Goal: Task Accomplishment & Management: Complete application form

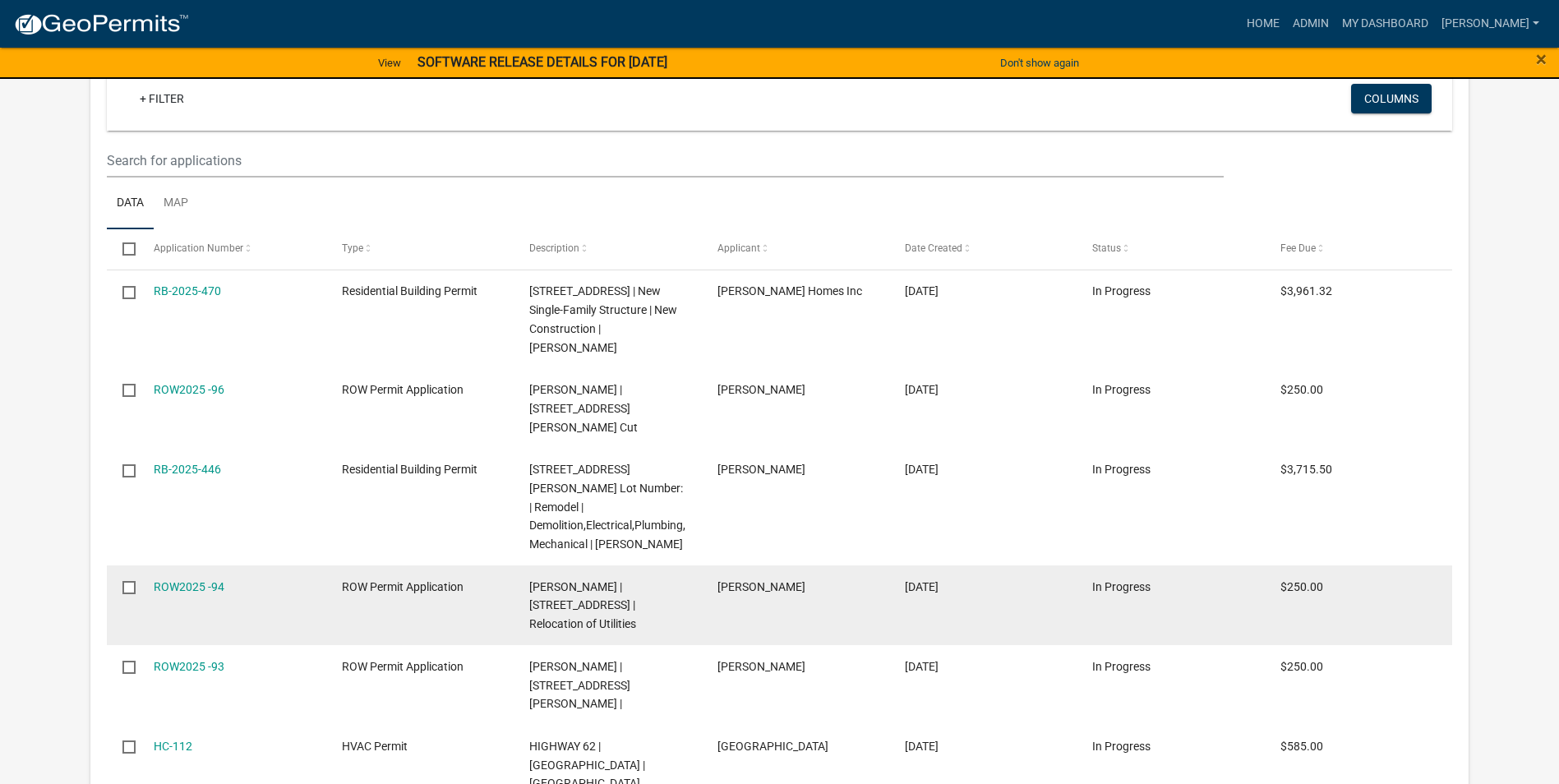
scroll to position [410, 0]
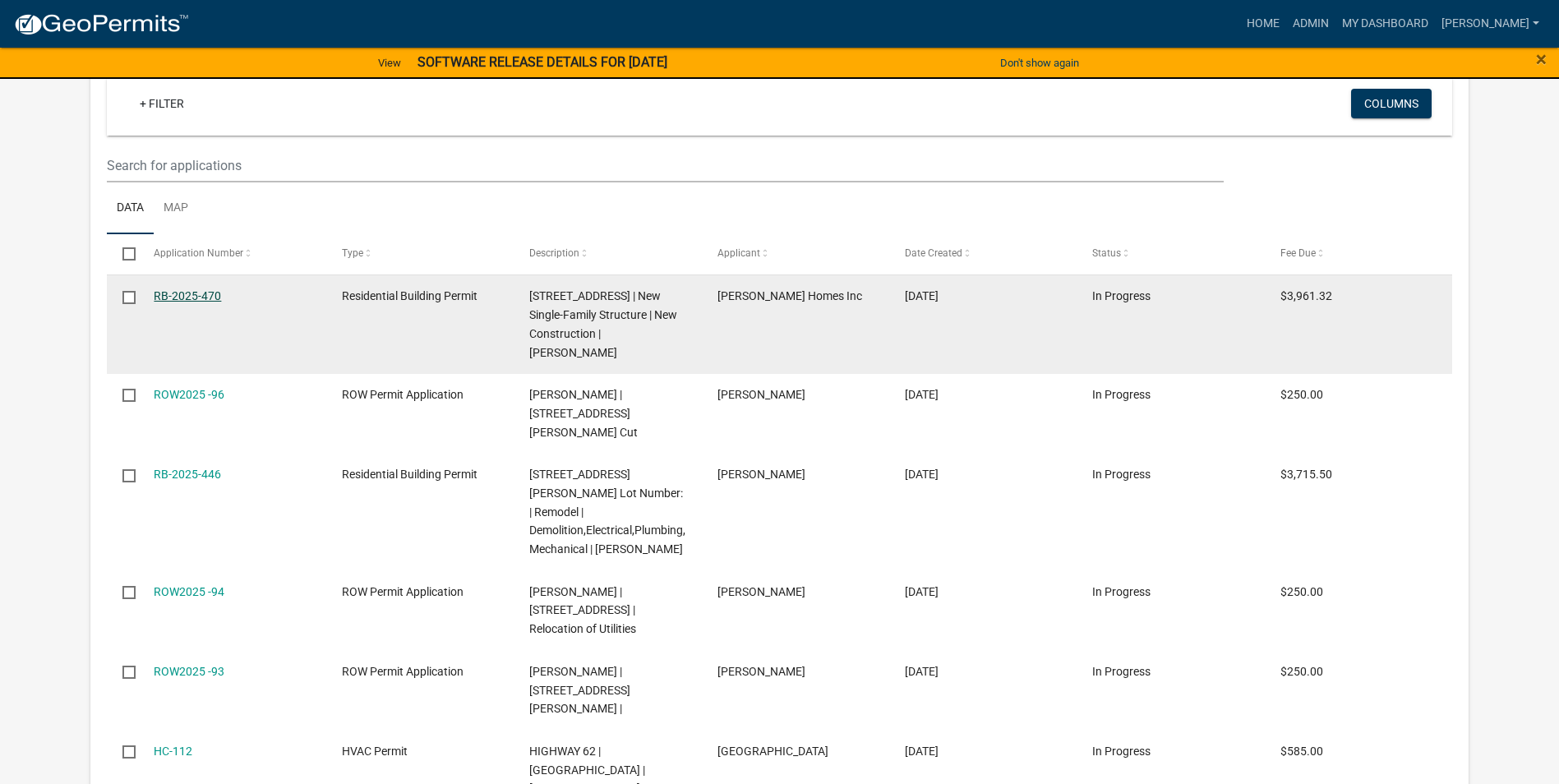
click at [197, 292] on link "RB-2025-470" at bounding box center [187, 296] width 68 height 13
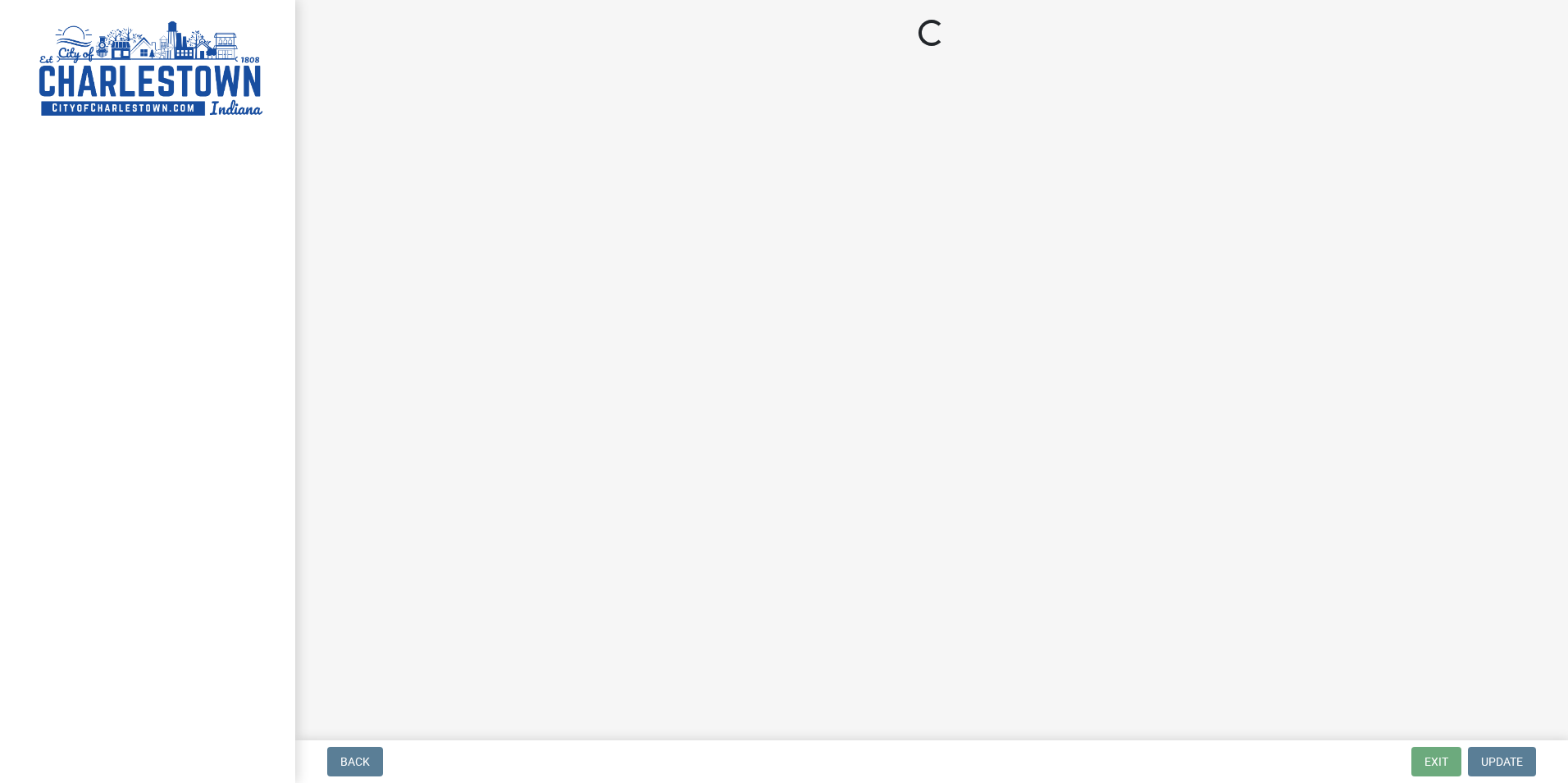
select select "3: 3"
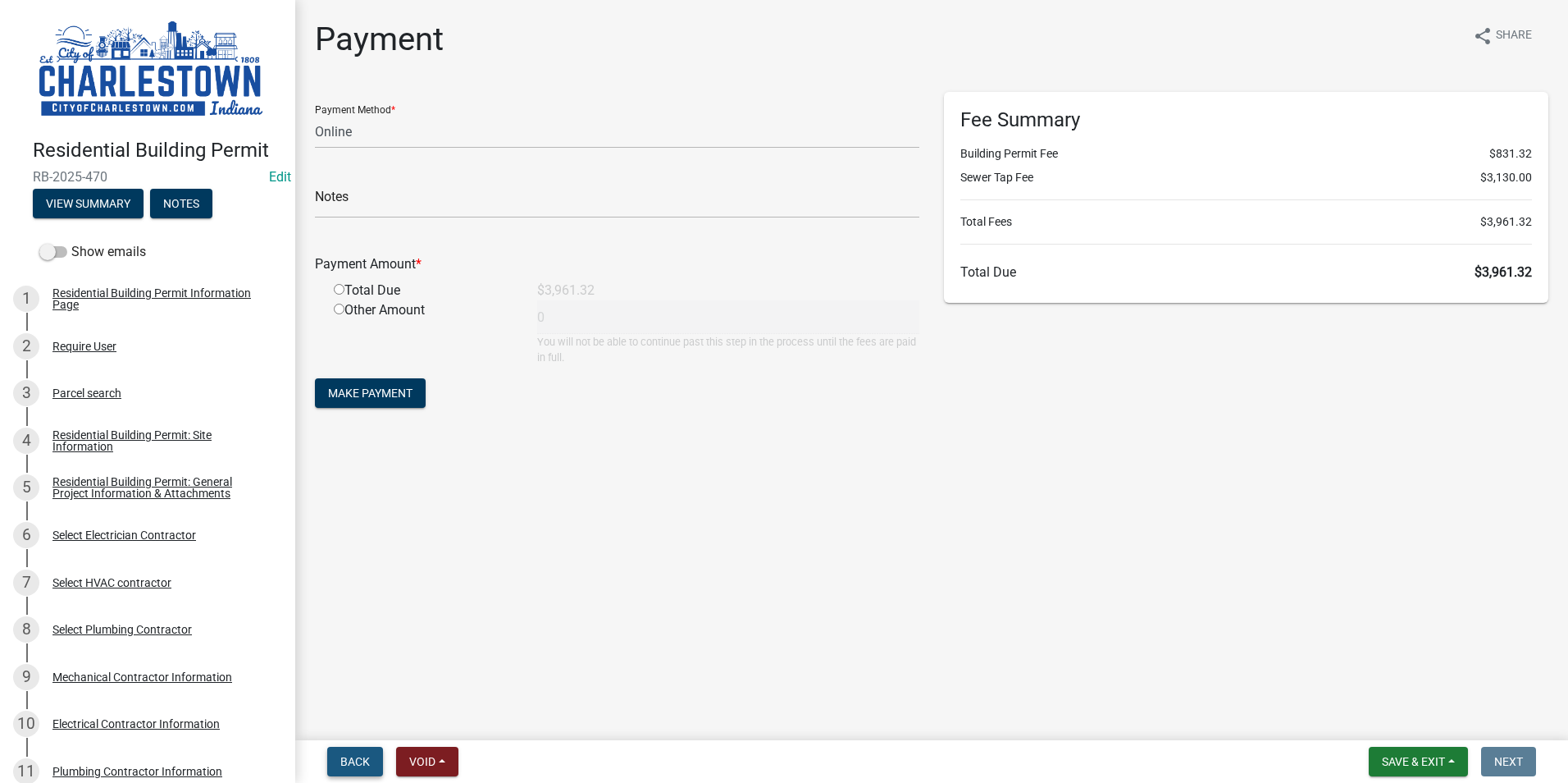
click at [350, 757] on span "Back" at bounding box center [354, 761] width 29 height 13
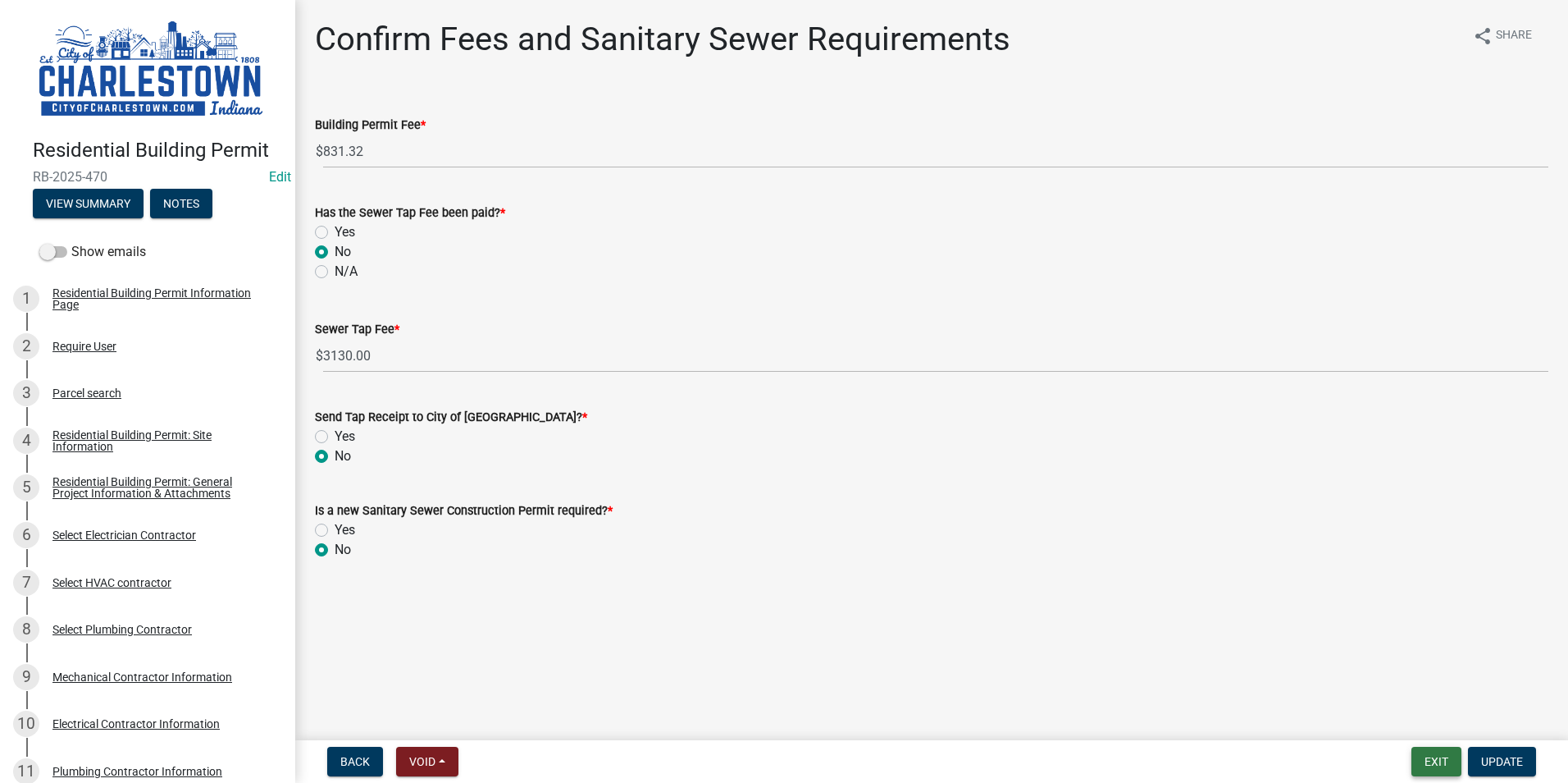
click at [1445, 763] on button "Exit" at bounding box center [1436, 760] width 50 height 29
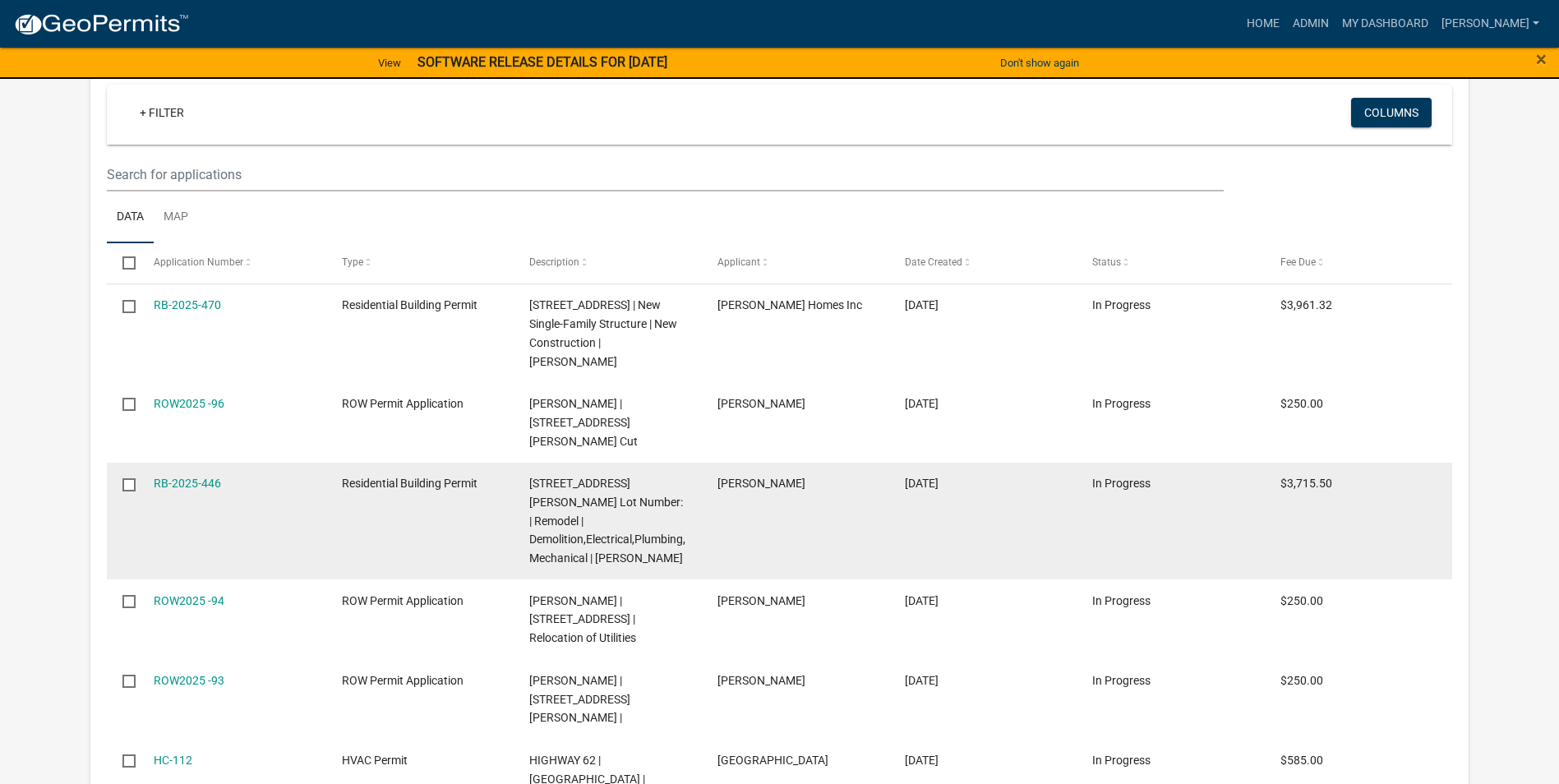
scroll to position [484, 0]
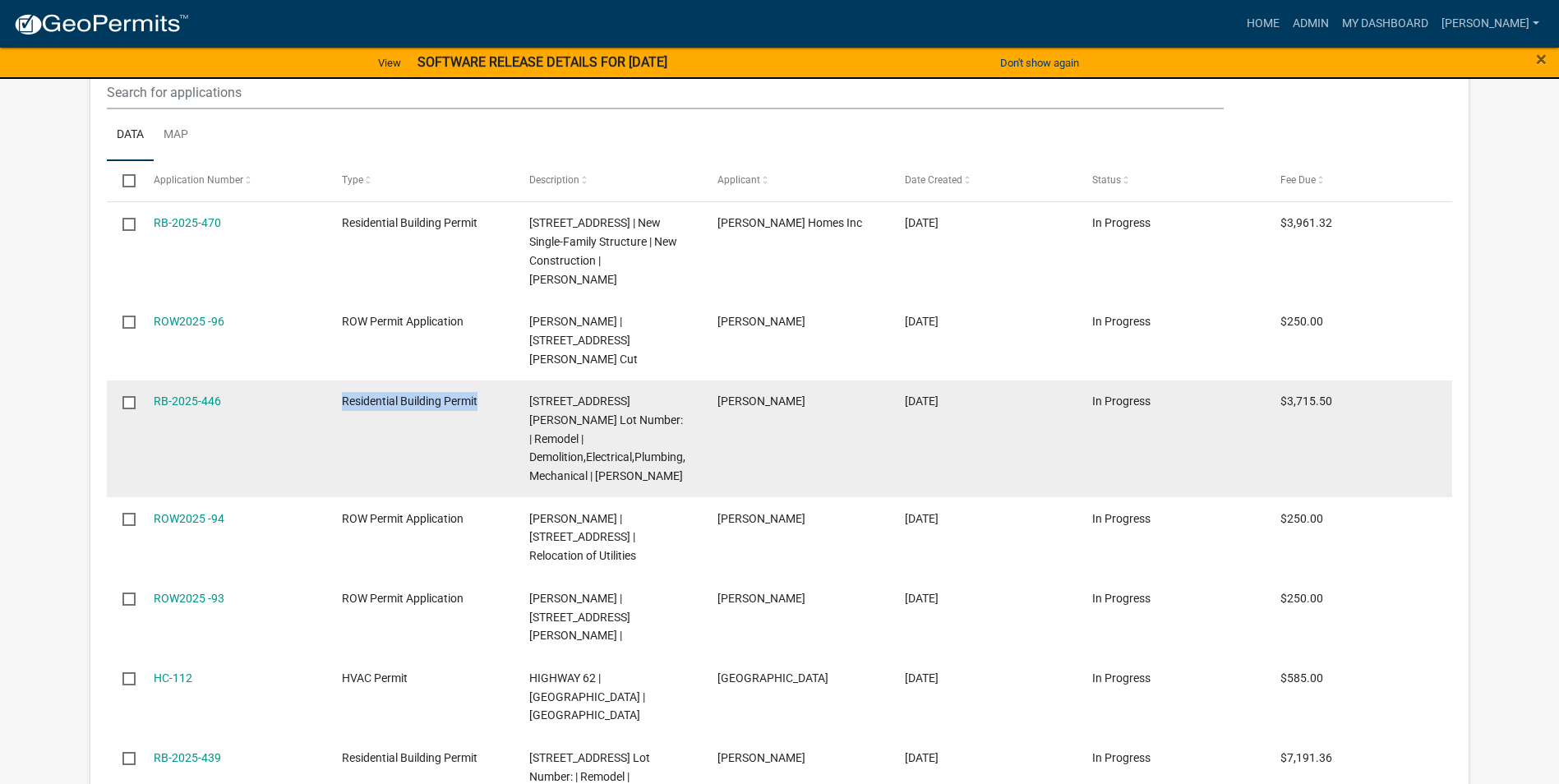
drag, startPoint x: 339, startPoint y: 380, endPoint x: 485, endPoint y: 384, distance: 146.1
click at [485, 384] on datatable-body-cell "Residential Building Permit" at bounding box center [420, 439] width 187 height 118
click at [485, 392] on div "Residential Building Permit" at bounding box center [420, 401] width 156 height 19
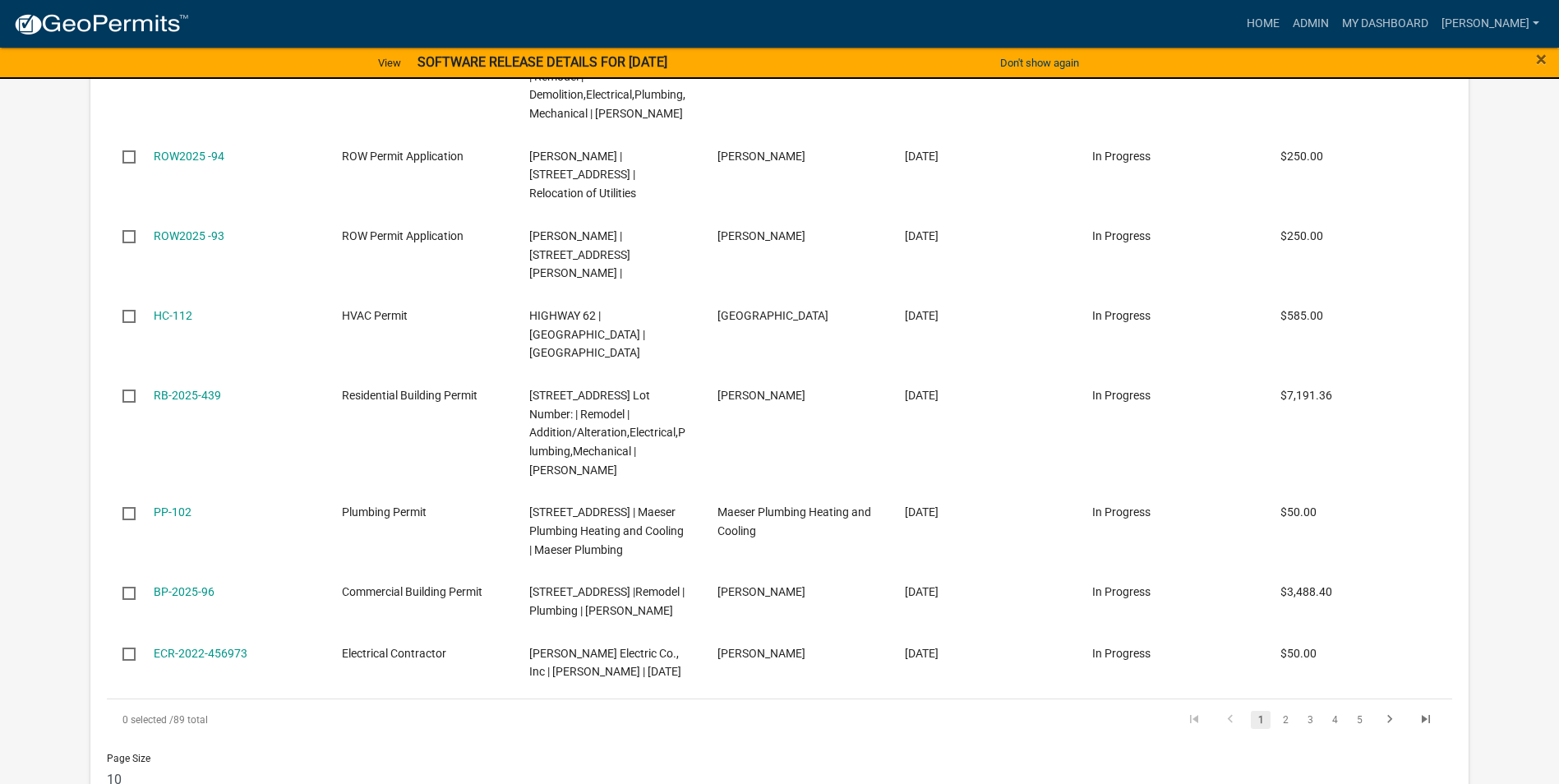
scroll to position [977, 0]
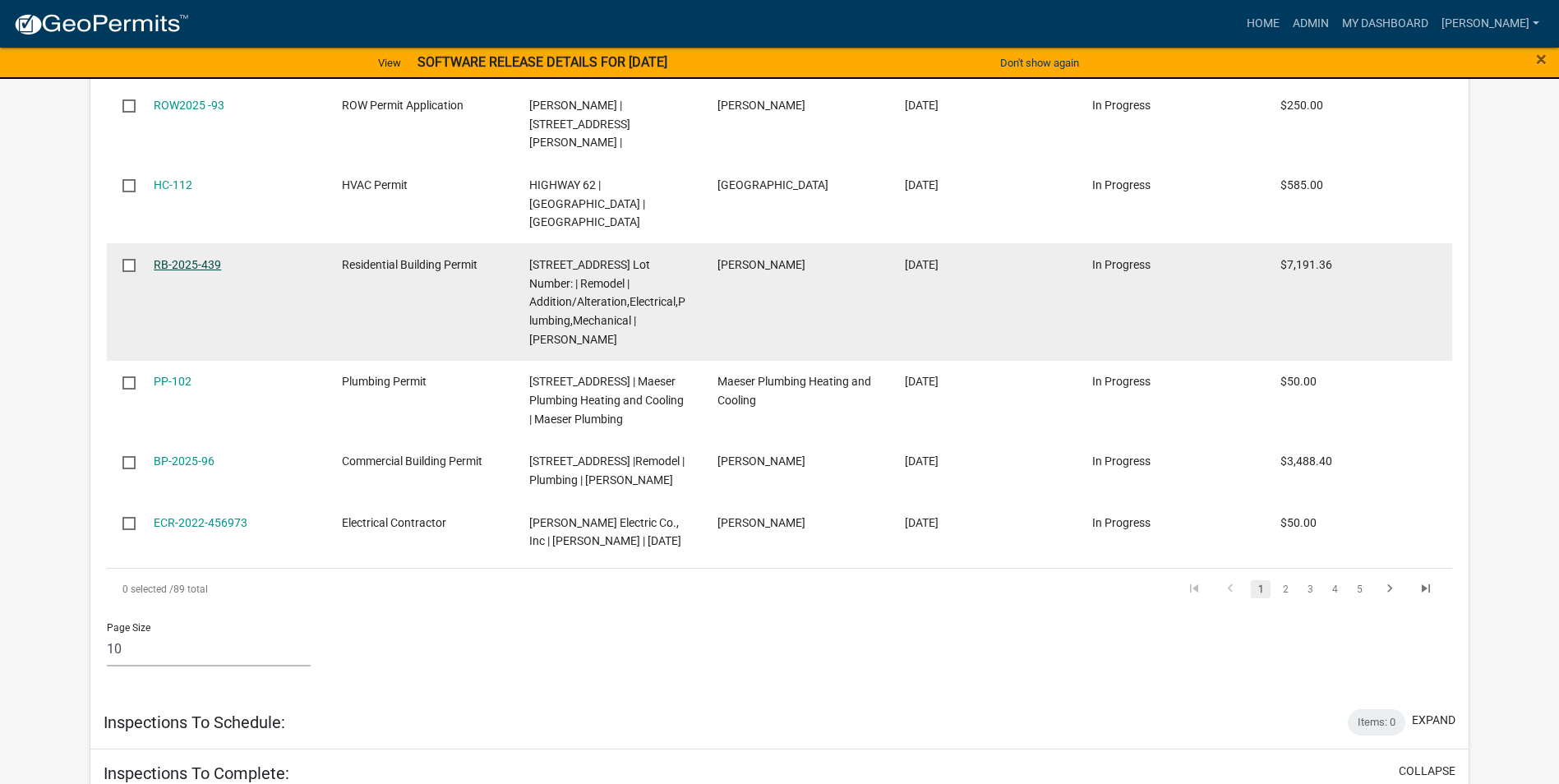
click at [177, 258] on link "RB-2025-439" at bounding box center [187, 264] width 68 height 13
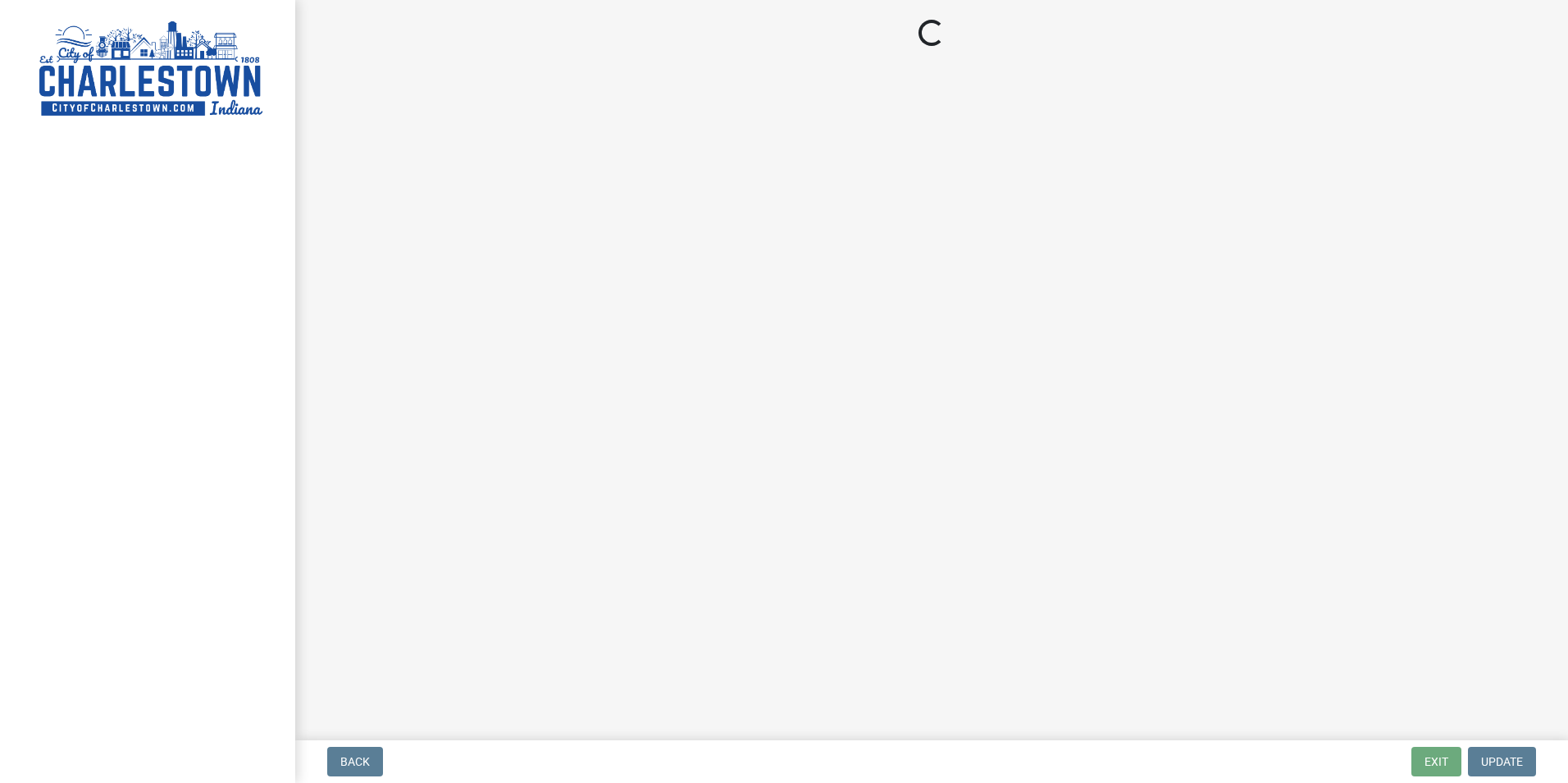
select select "3: 3"
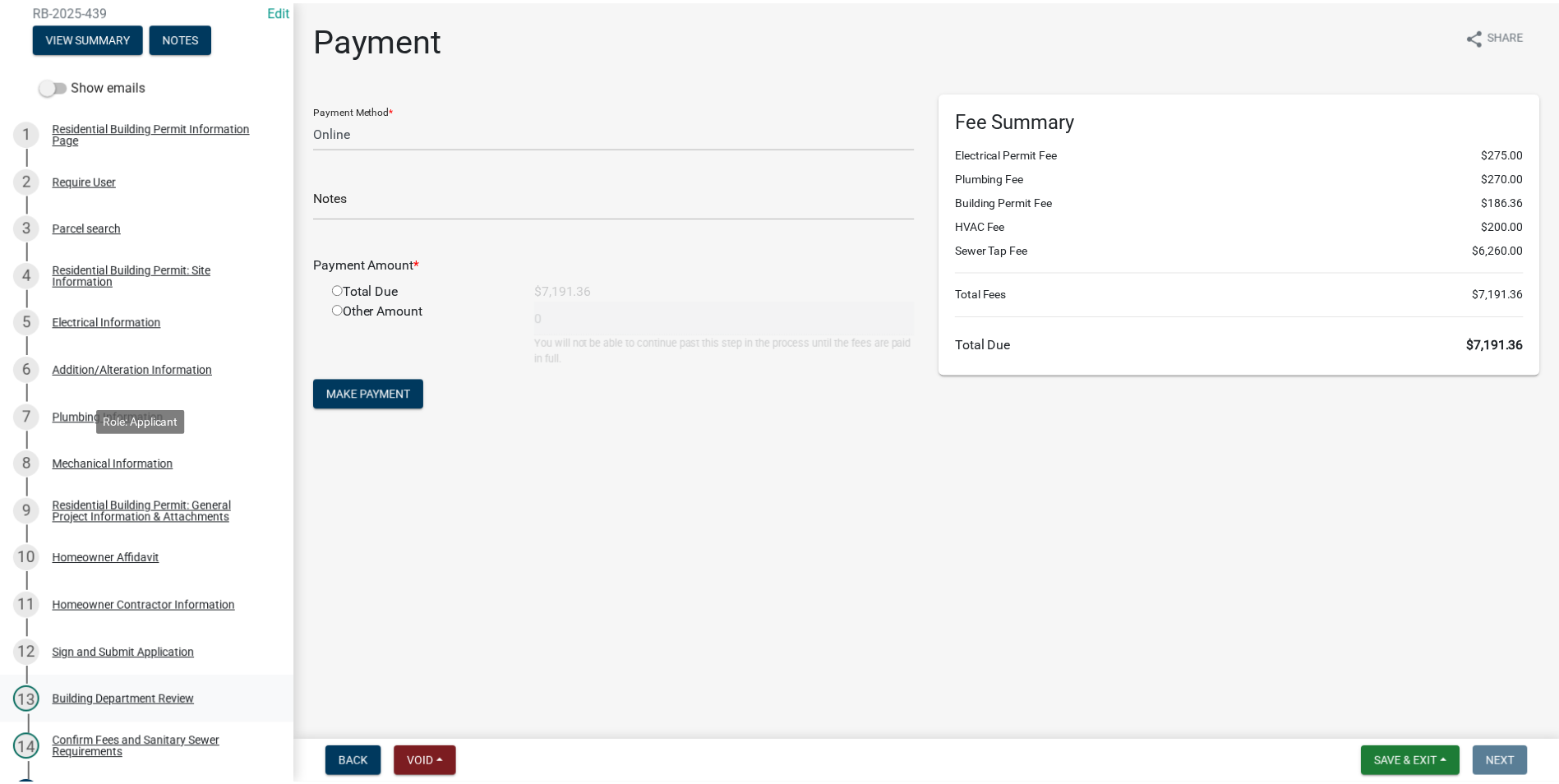
scroll to position [158, 0]
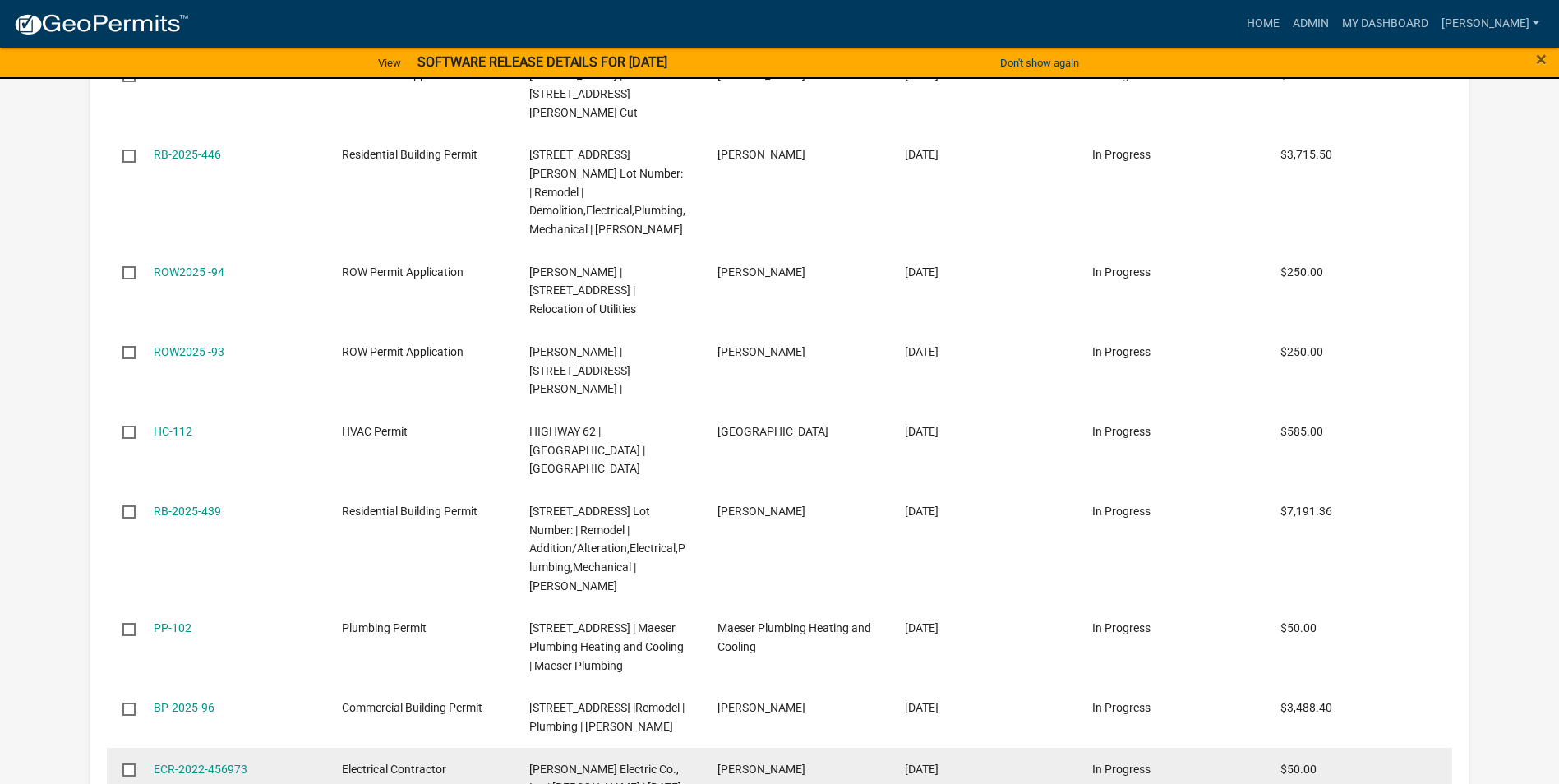
scroll to position [895, 0]
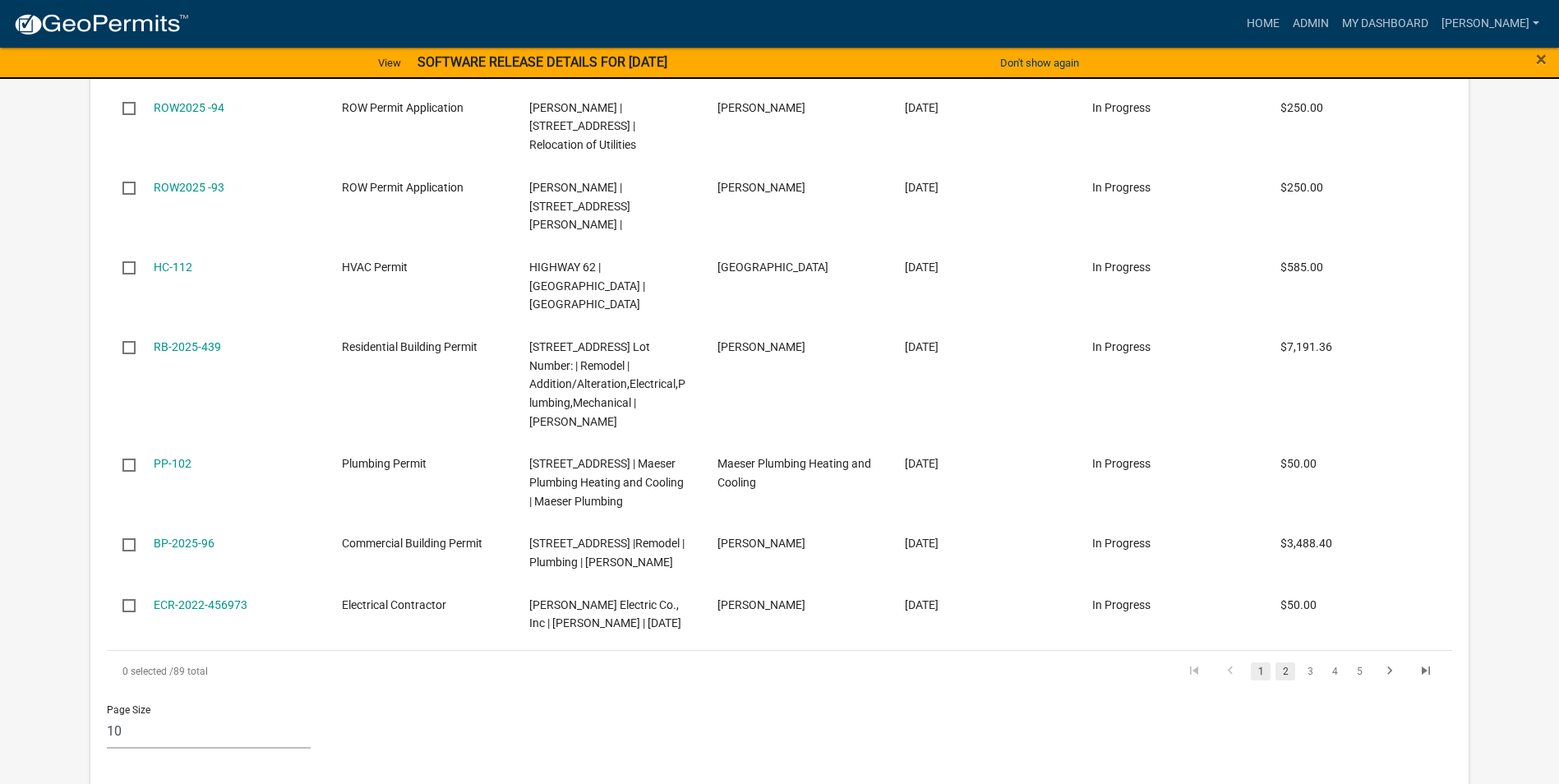
click at [1285, 663] on link "2" at bounding box center [1285, 671] width 20 height 18
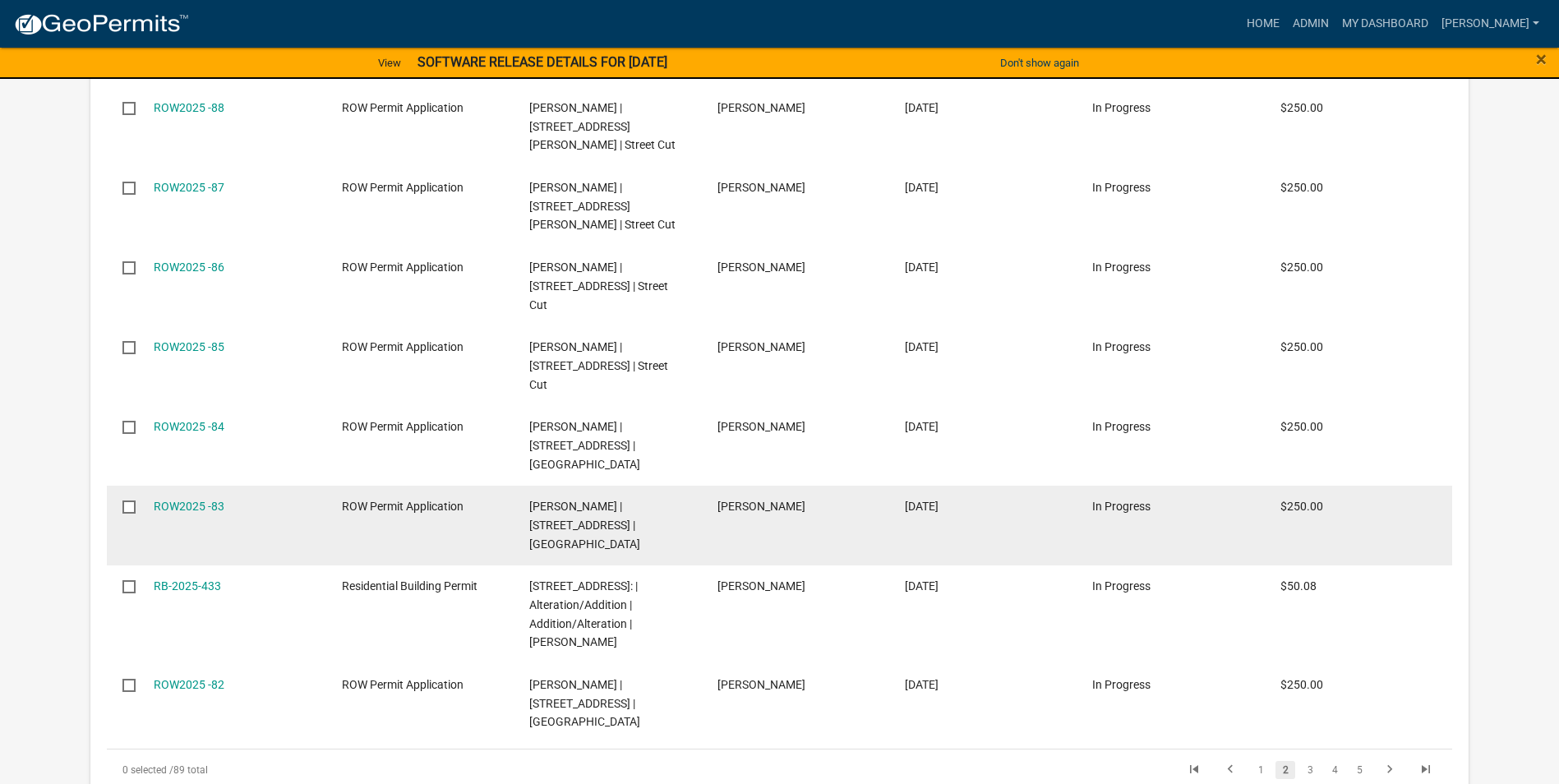
scroll to position [812, 0]
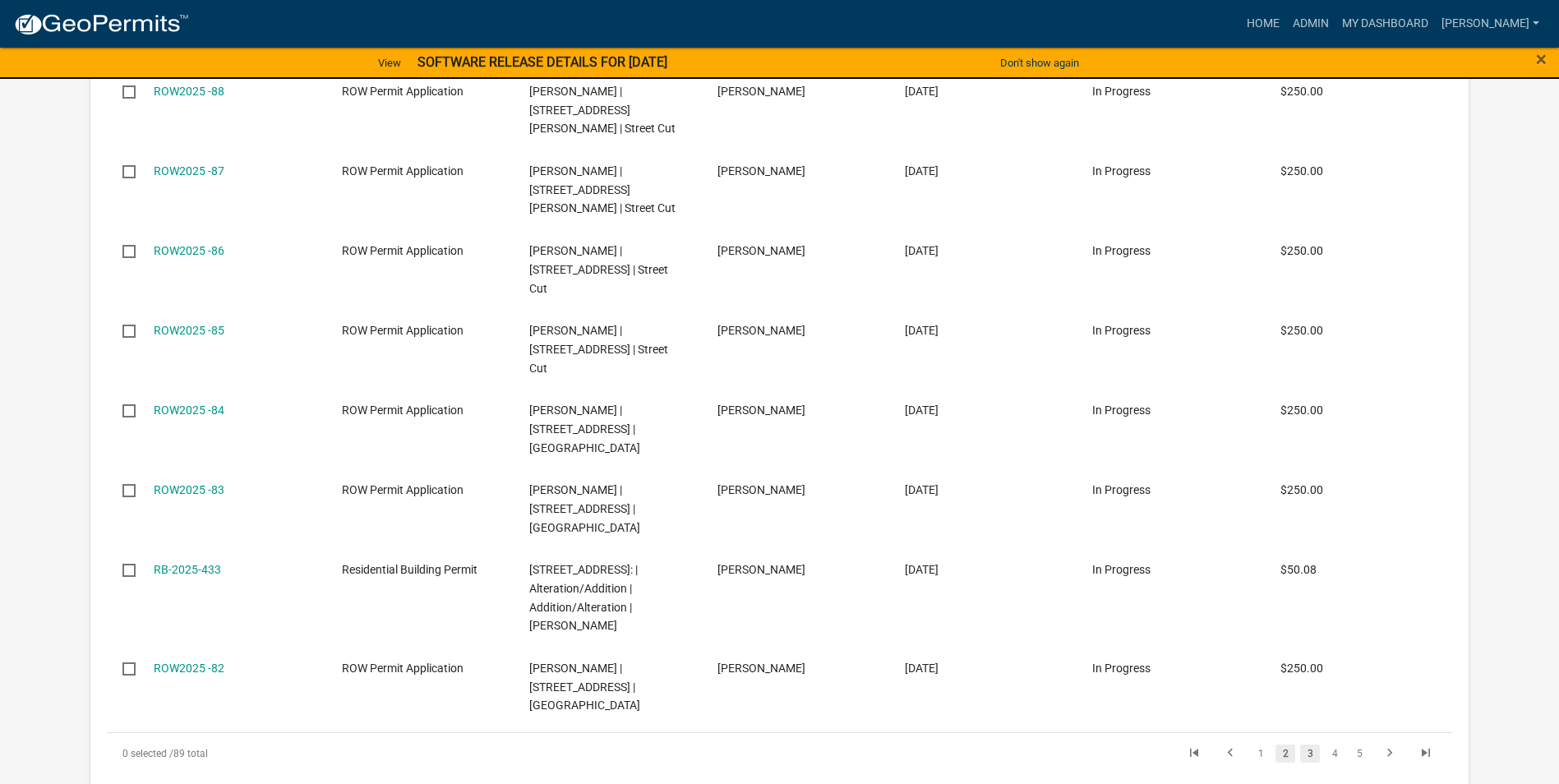
click at [1308, 744] on link "3" at bounding box center [1310, 753] width 20 height 18
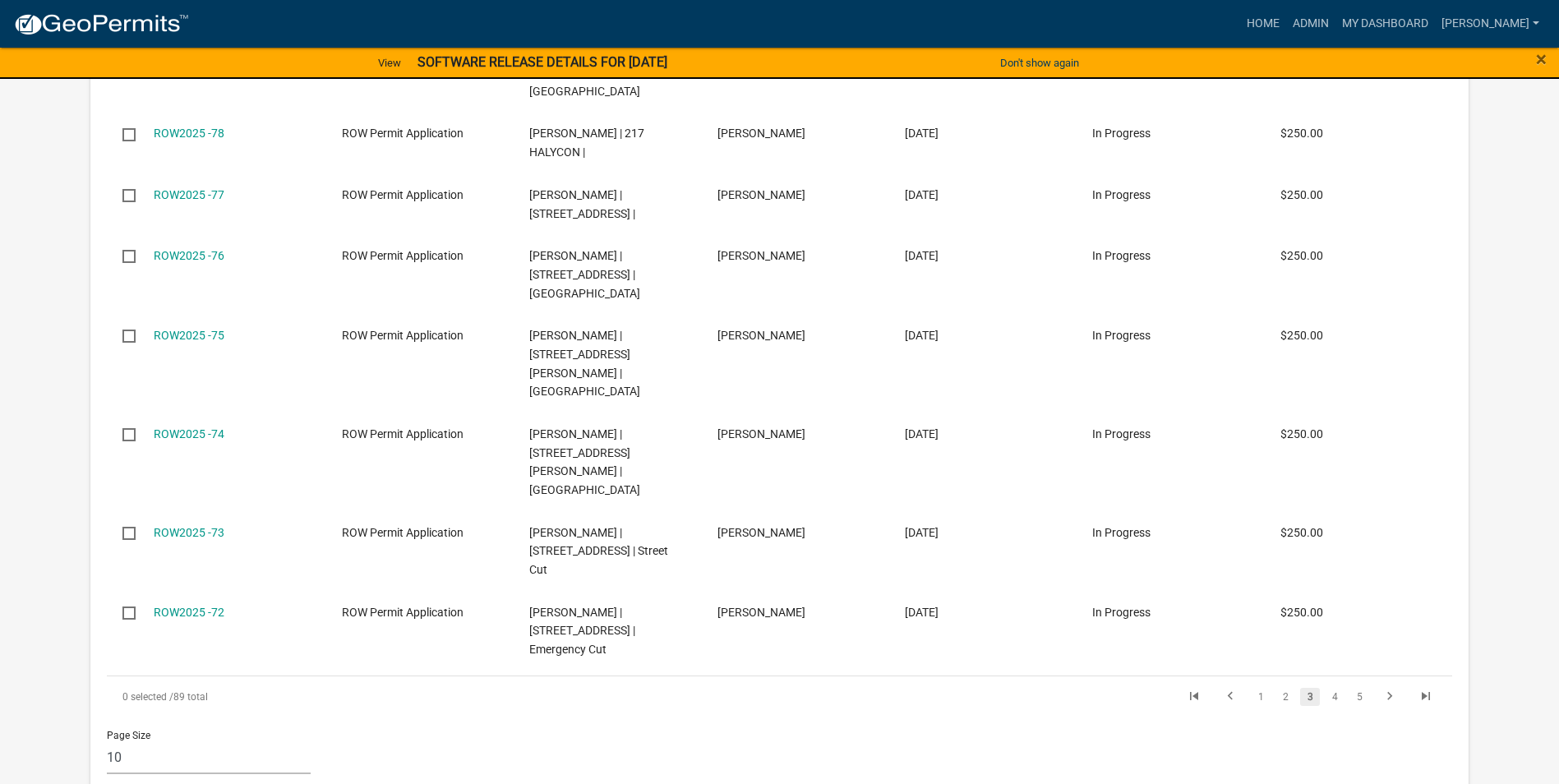
scroll to position [793, 0]
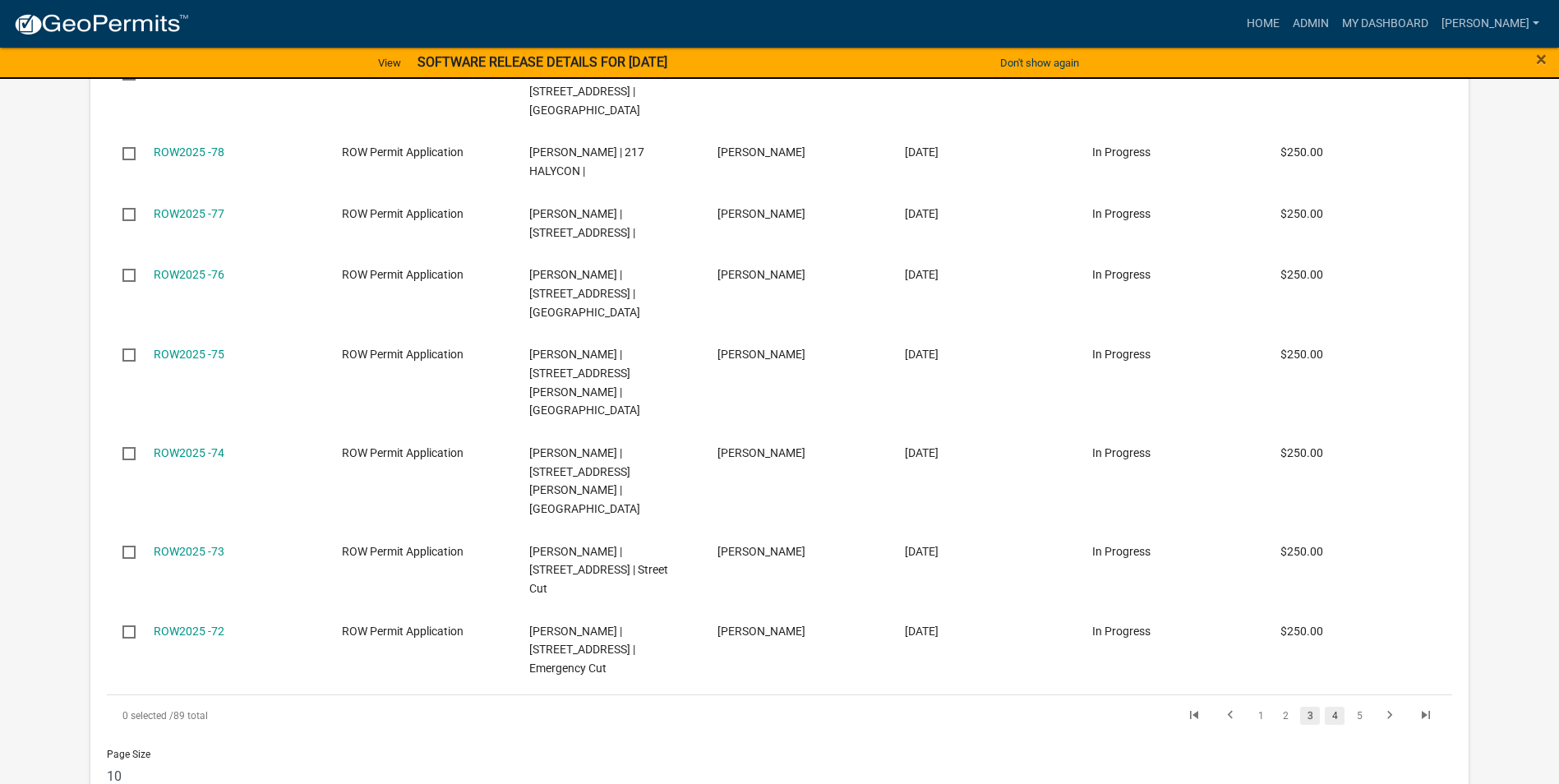
click at [1337, 707] on link "4" at bounding box center [1334, 715] width 20 height 18
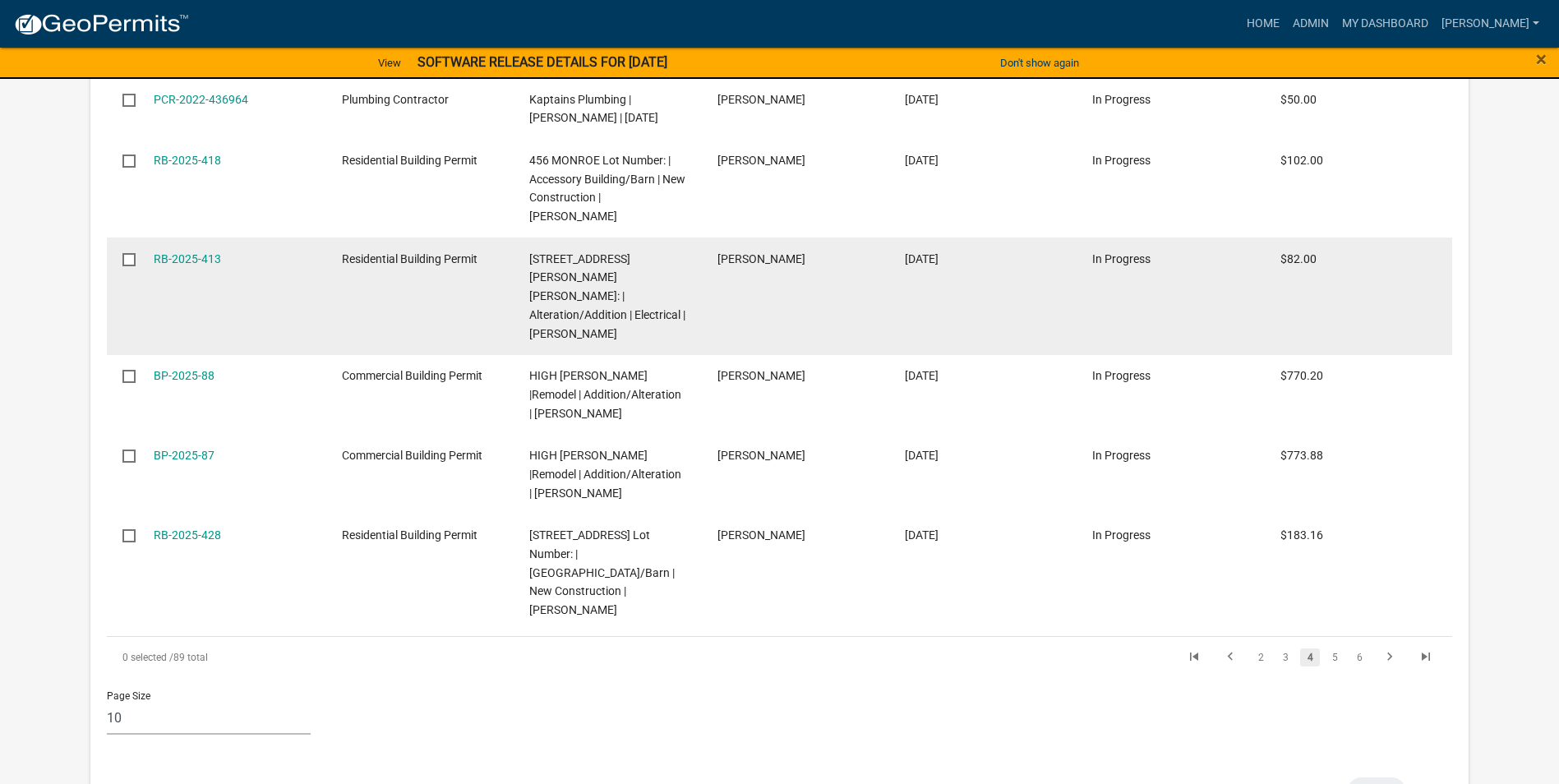
scroll to position [875, 0]
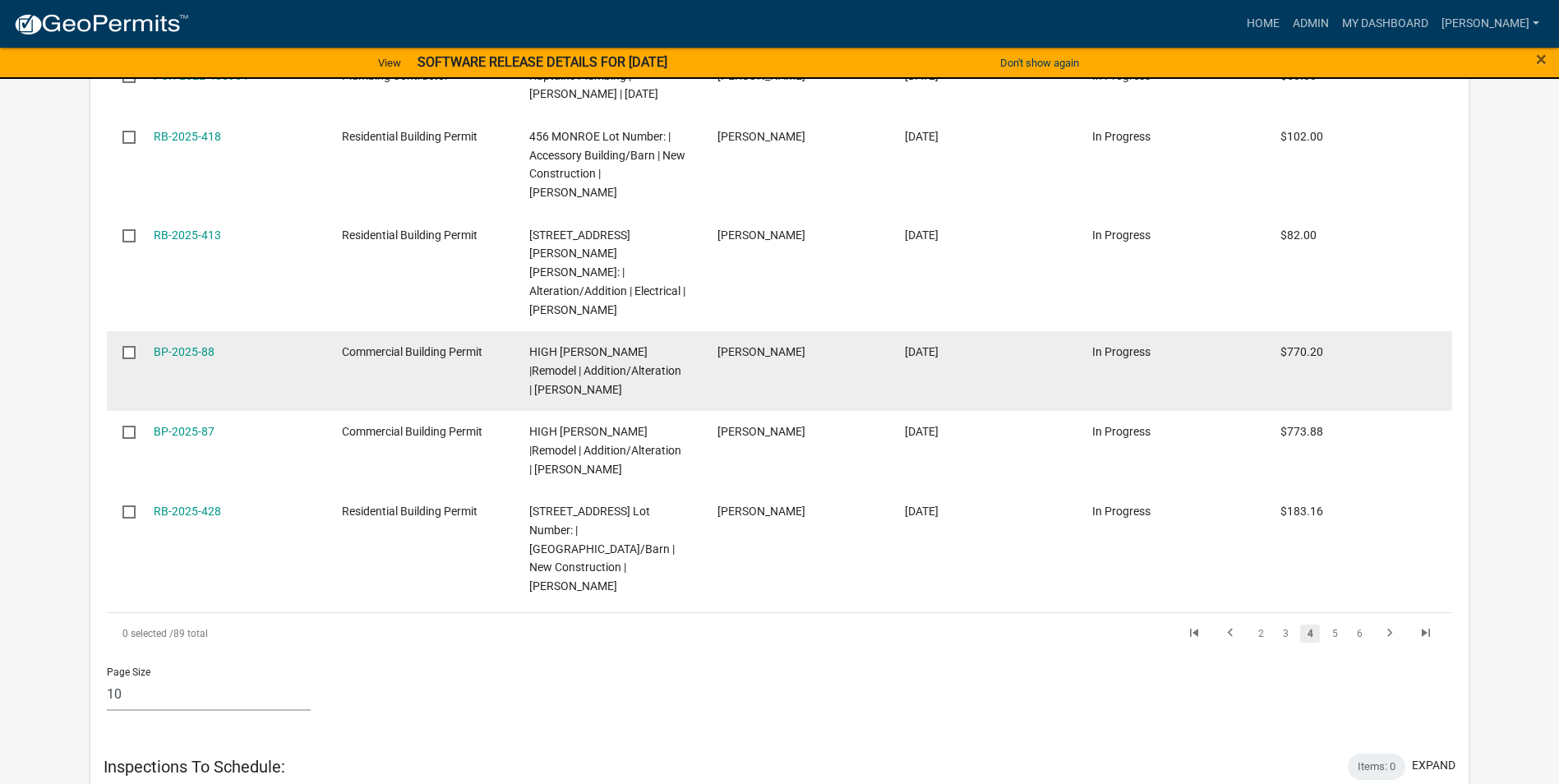
click at [558, 347] on span "HIGH [PERSON_NAME] |Remodel | Addition/Alteration | [PERSON_NAME]" at bounding box center [604, 371] width 152 height 51
click at [175, 345] on link "BP-2025-88" at bounding box center [184, 352] width 61 height 13
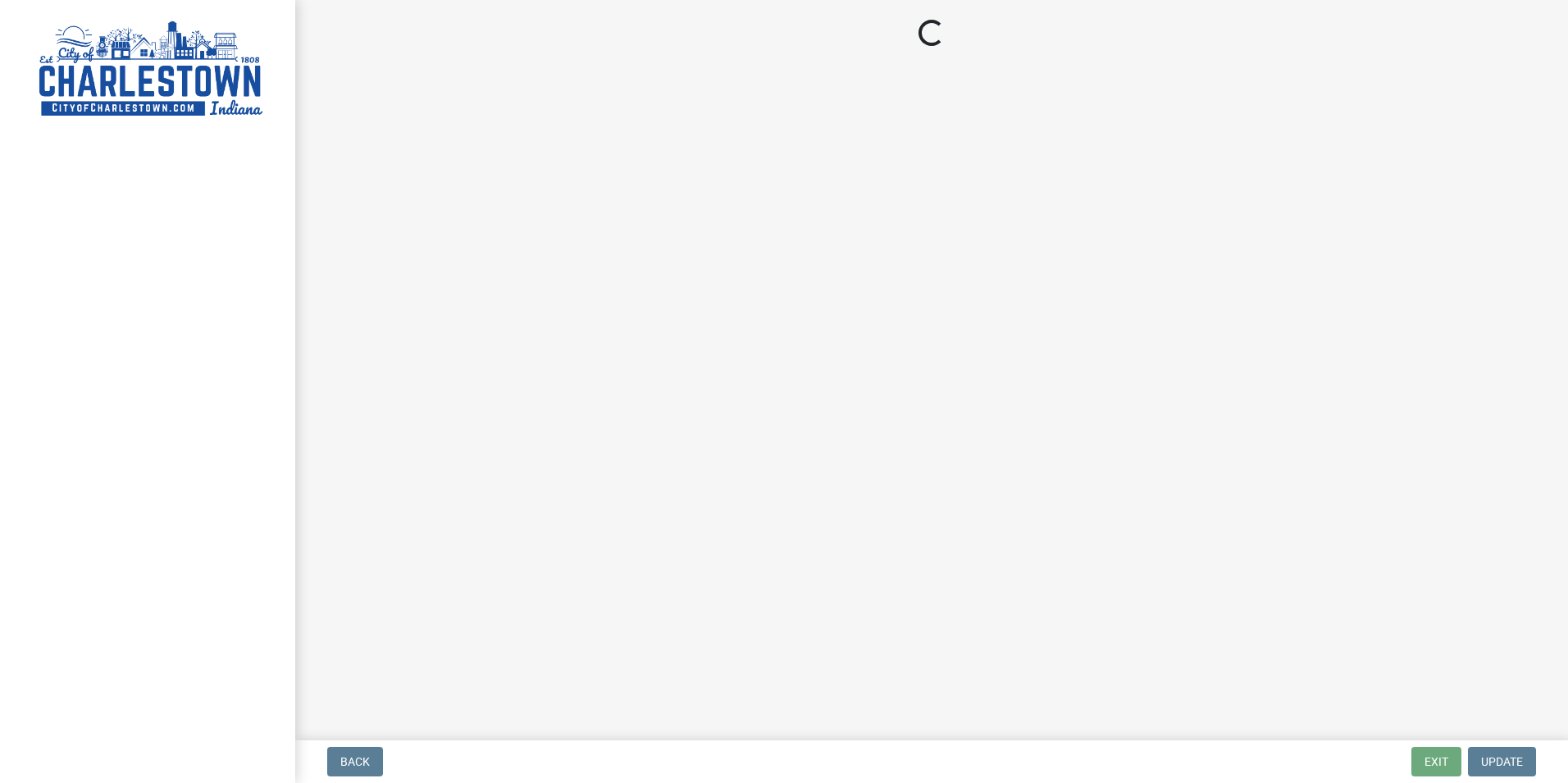
select select "3: 3"
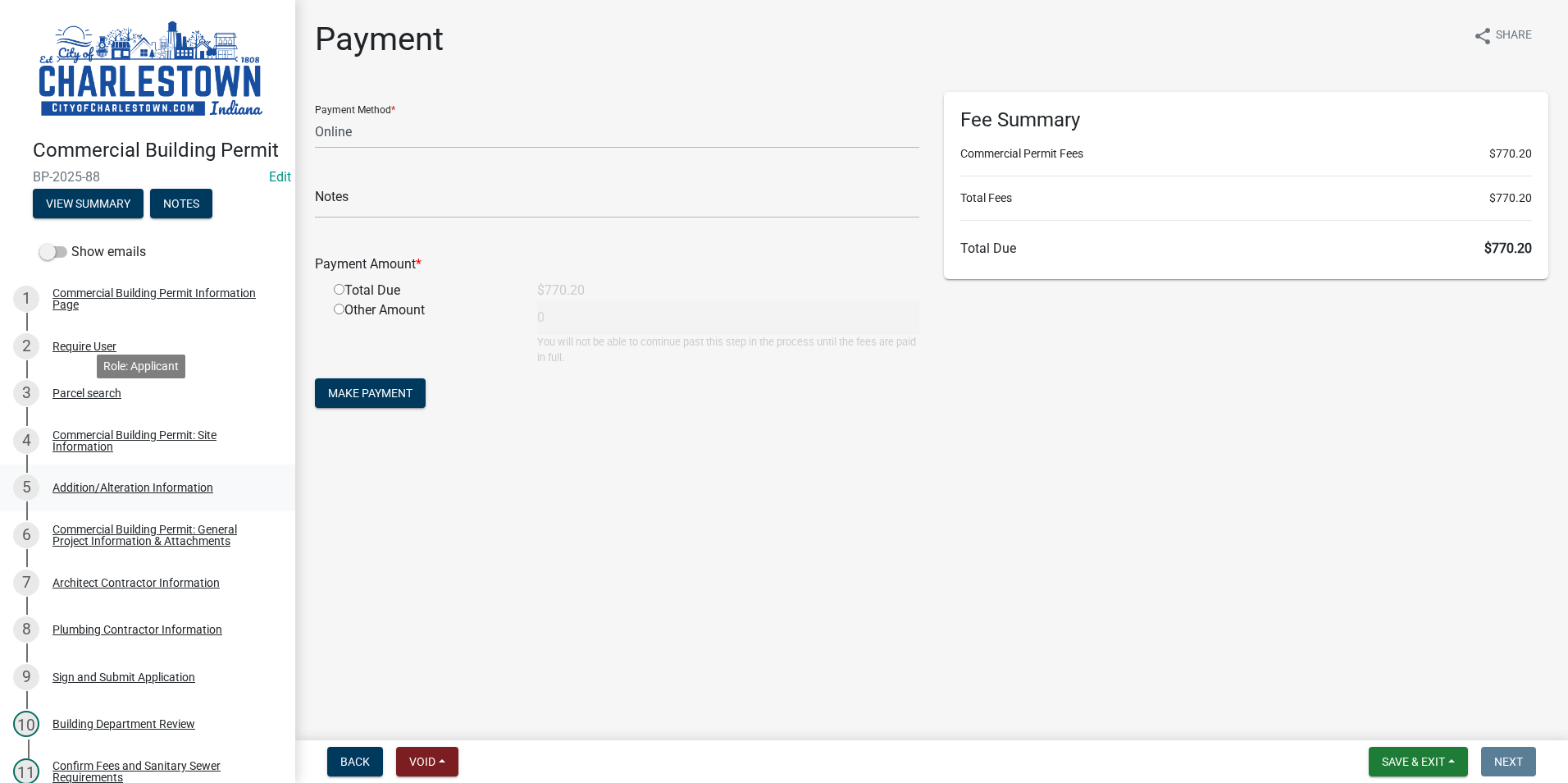
scroll to position [164, 0]
